Goal: Obtain resource: Obtain resource

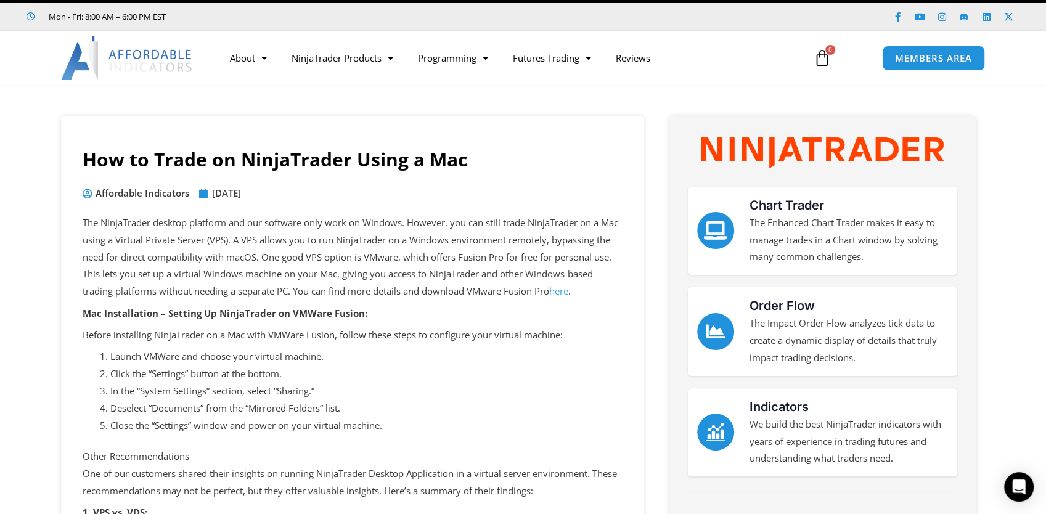
click at [568, 290] on link "here" at bounding box center [558, 291] width 19 height 12
click at [565, 292] on link "here" at bounding box center [558, 291] width 19 height 12
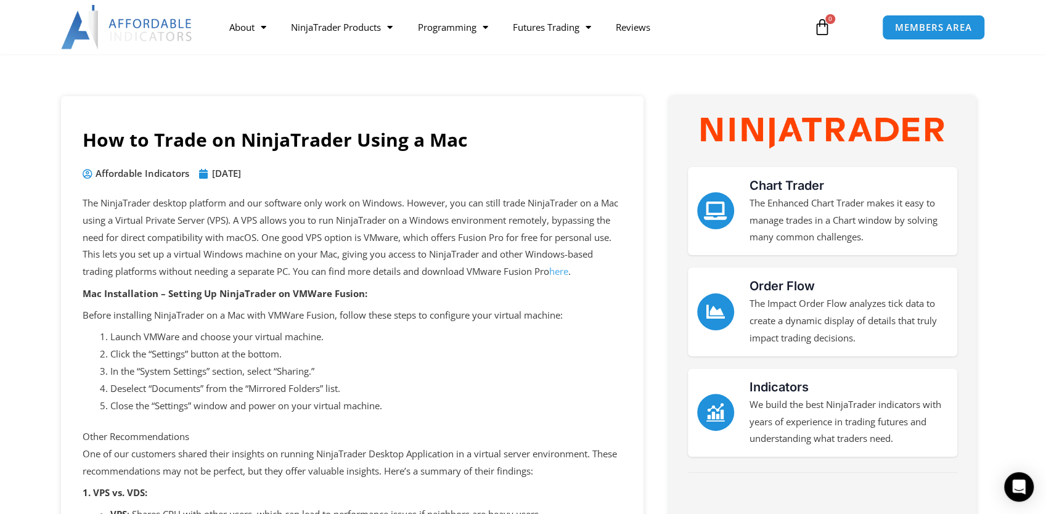
scroll to position [99, 0]
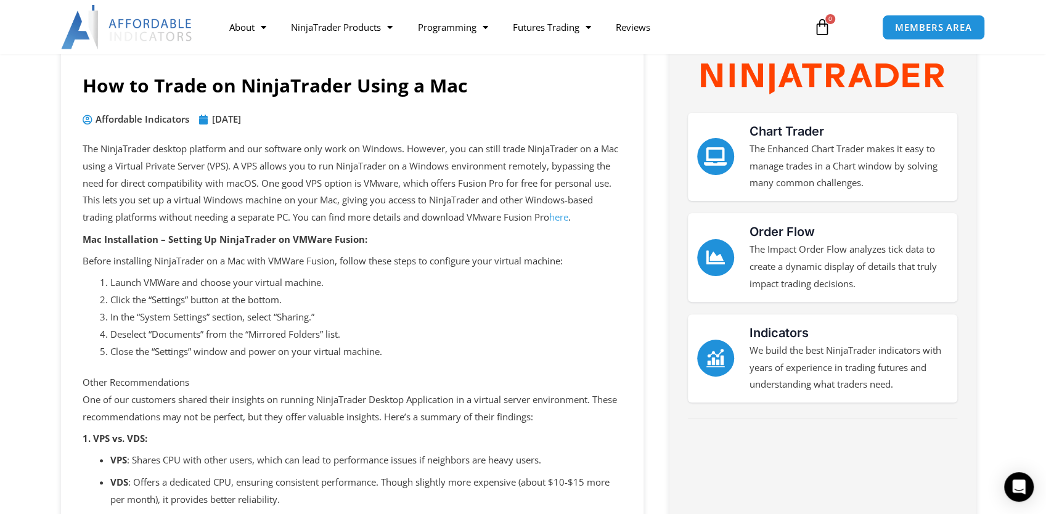
click at [565, 217] on link "here" at bounding box center [558, 217] width 19 height 12
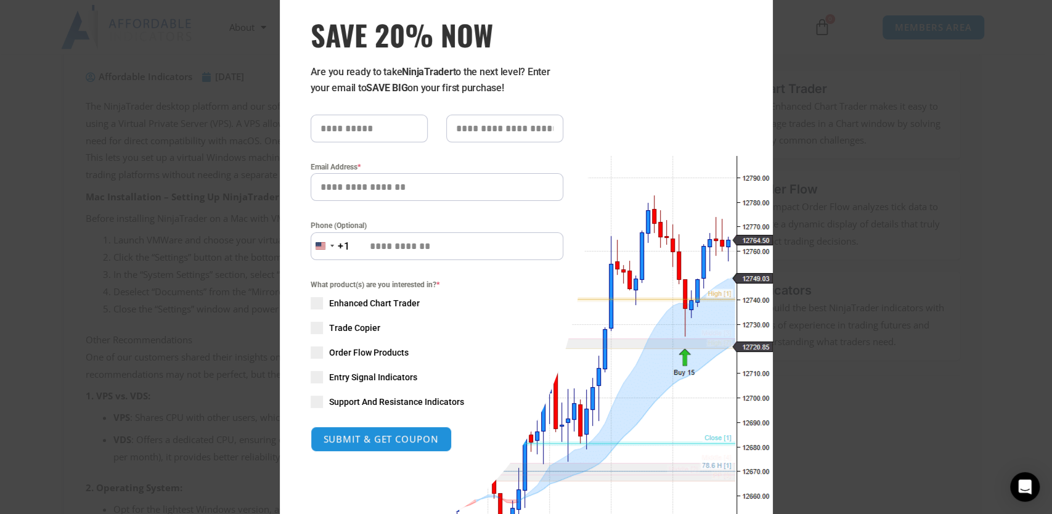
scroll to position [0, 0]
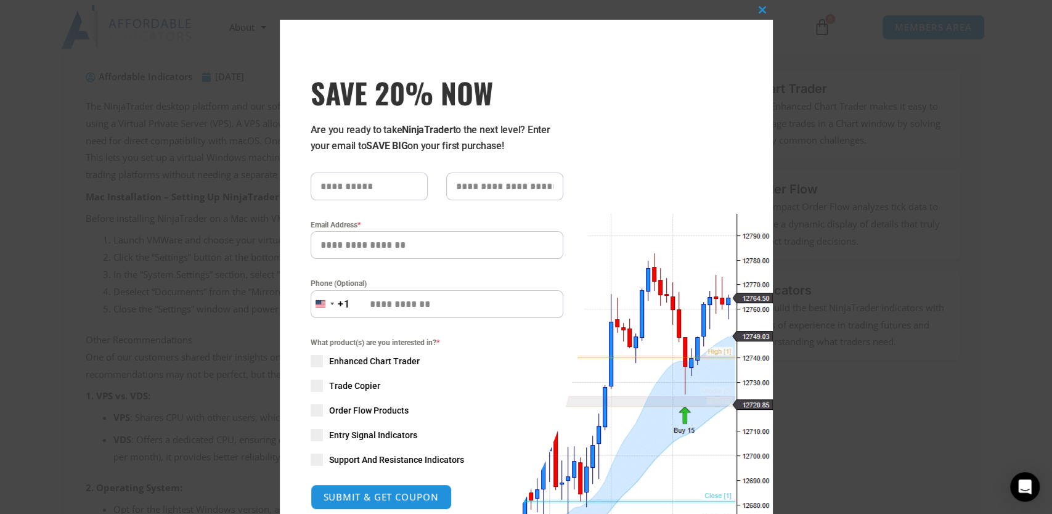
drag, startPoint x: 367, startPoint y: 189, endPoint x: 356, endPoint y: 221, distance: 33.9
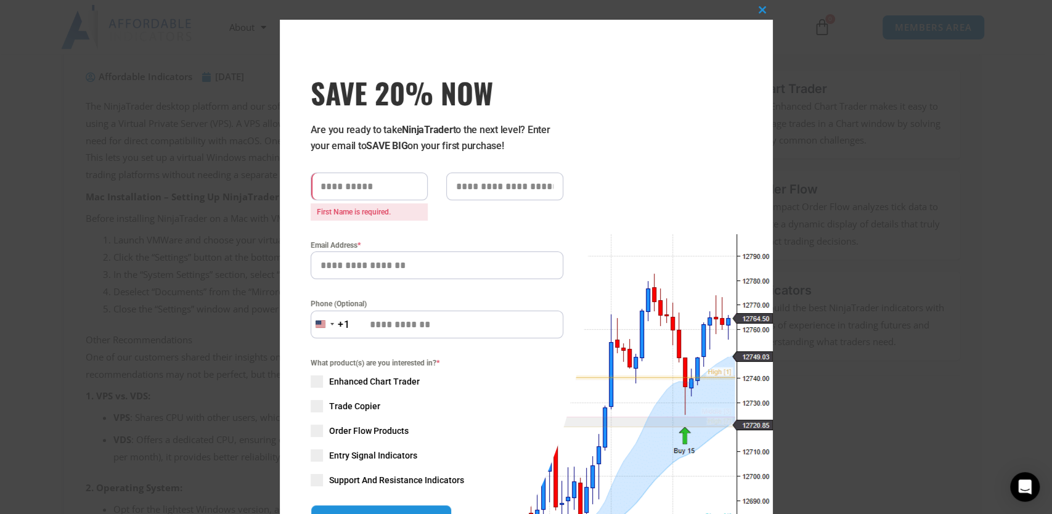
click at [312, 462] on div "What product(s) are you interested in? * Enhanced Chart Trader Trade Copier Ord…" at bounding box center [437, 421] width 253 height 129
click at [343, 187] on input "SAVE 20% NOW popup" at bounding box center [369, 187] width 117 height 28
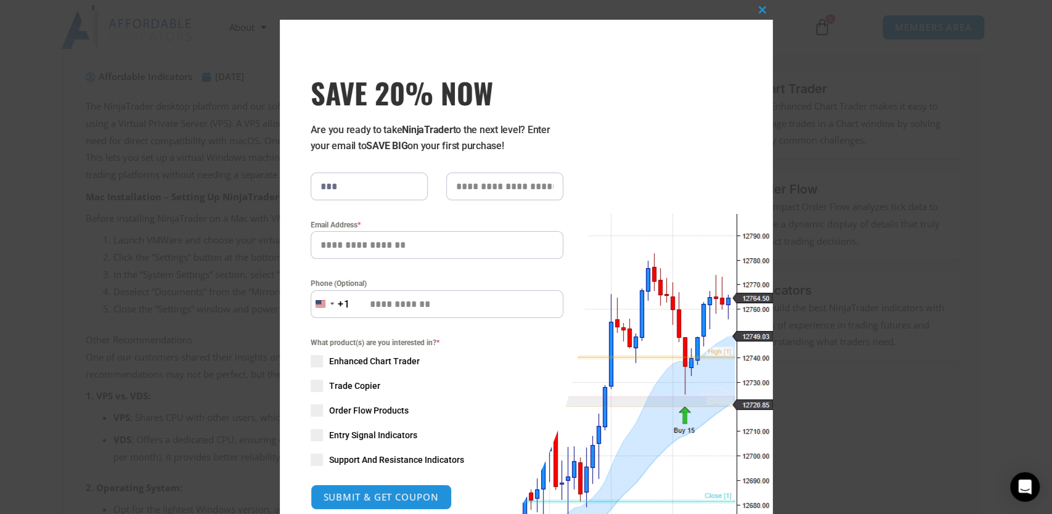
click at [314, 478] on form "*** Email Address * Phone (Optional) [GEOGRAPHIC_DATA] +1 +1 244 results found …" at bounding box center [437, 341] width 253 height 337
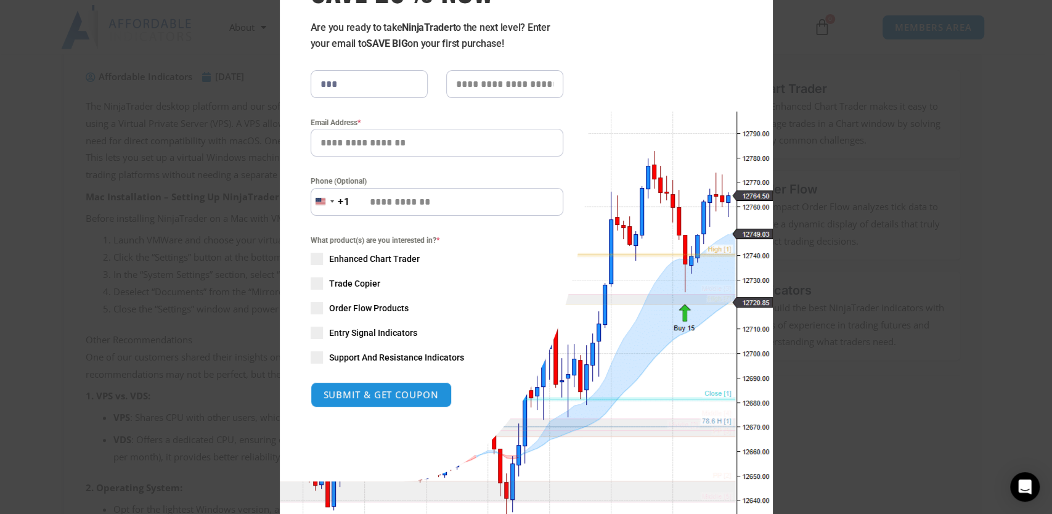
scroll to position [43, 0]
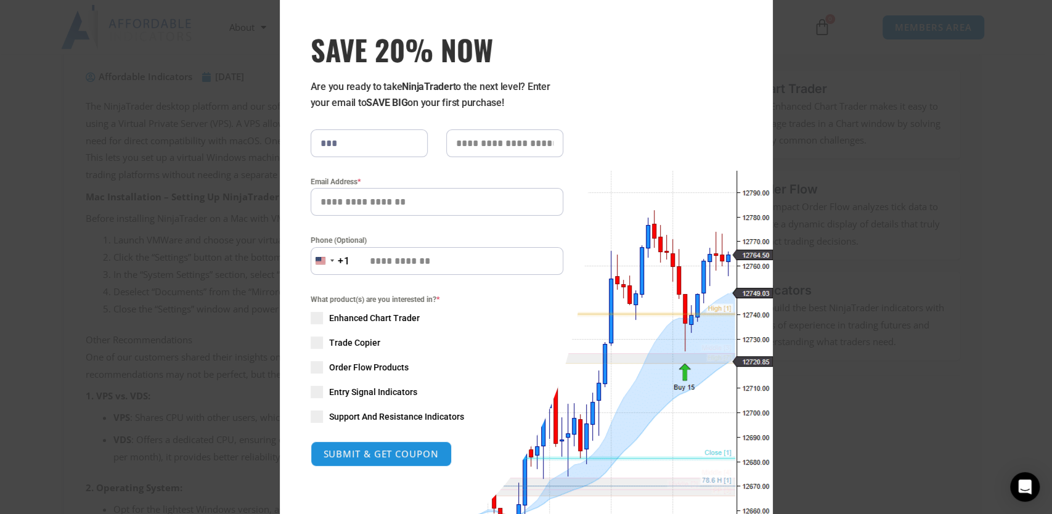
click at [313, 417] on span "SAVE 20% NOW popup" at bounding box center [317, 417] width 12 height 12
click at [376, 454] on button "SUBMIT & GET COUPON" at bounding box center [381, 454] width 149 height 27
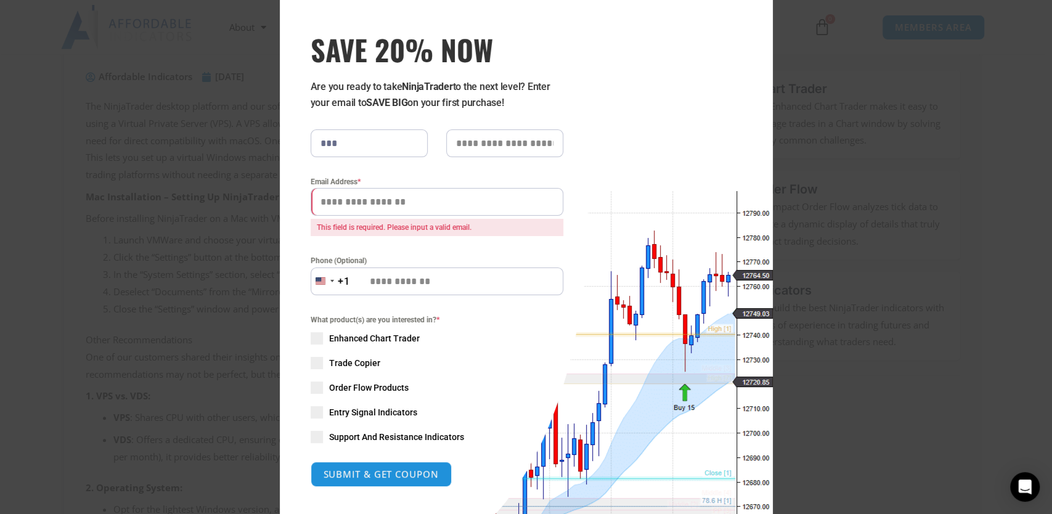
scroll to position [44, 0]
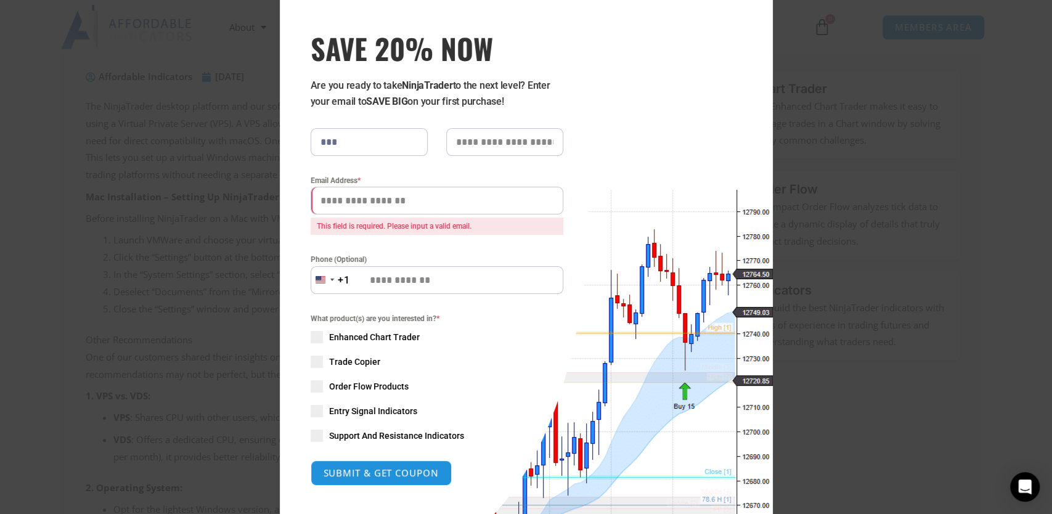
click at [338, 145] on input "***" at bounding box center [369, 142] width 117 height 28
type input "*"
click at [313, 437] on div "What product(s) are you interested in? * Enhanced Chart Trader Trade Copier Ord…" at bounding box center [437, 377] width 253 height 129
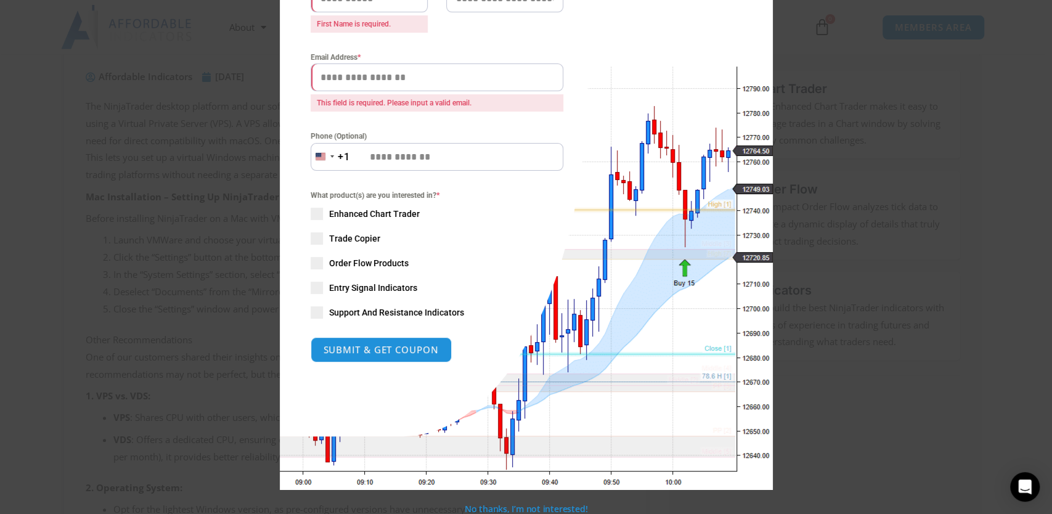
scroll to position [186, 0]
